Goal: Task Accomplishment & Management: Use online tool/utility

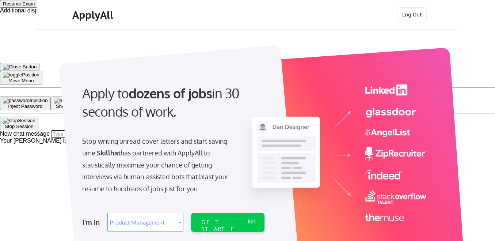
select select ""product""
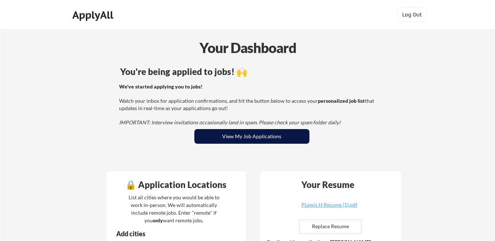
click at [249, 137] on button "View My Job Applications" at bounding box center [251, 136] width 115 height 15
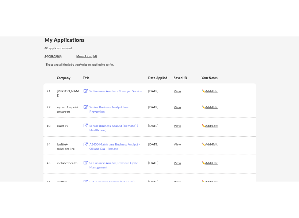
scroll to position [419, 0]
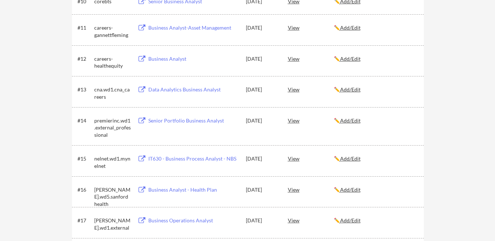
click at [210, 122] on div "Senior Portfolio Business Analyst" at bounding box center [193, 120] width 91 height 7
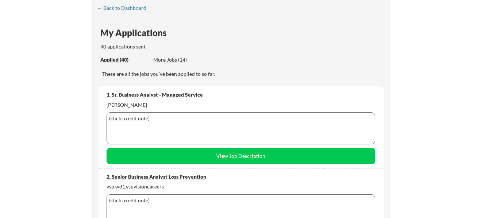
scroll to position [18, 0]
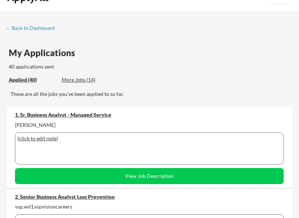
drag, startPoint x: 275, startPoint y: 59, endPoint x: 304, endPoint y: 14, distance: 53.7
click at [275, 58] on div "My Applications 40 applications sent" at bounding box center [151, 60] width 284 height 22
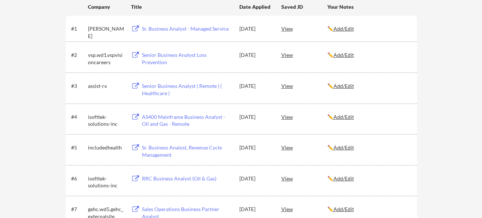
scroll to position [430, 0]
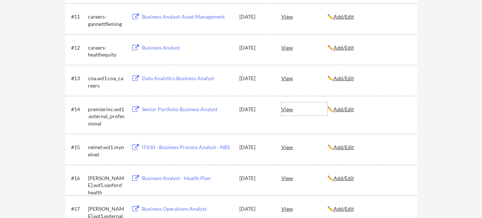
click at [289, 107] on div "View" at bounding box center [305, 109] width 46 height 13
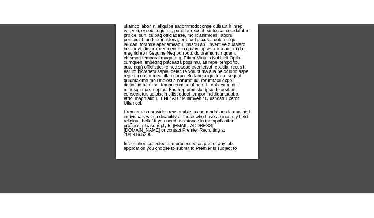
scroll to position [1613, 0]
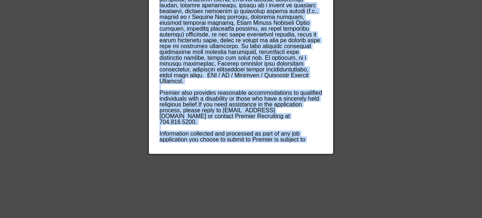
drag, startPoint x: 159, startPoint y: 67, endPoint x: 226, endPoint y: 133, distance: 94.5
copy div "Senior Portfolio Business Analyst What you will be doing: The Senior Portfolio …"
